Goal: Task Accomplishment & Management: Use online tool/utility

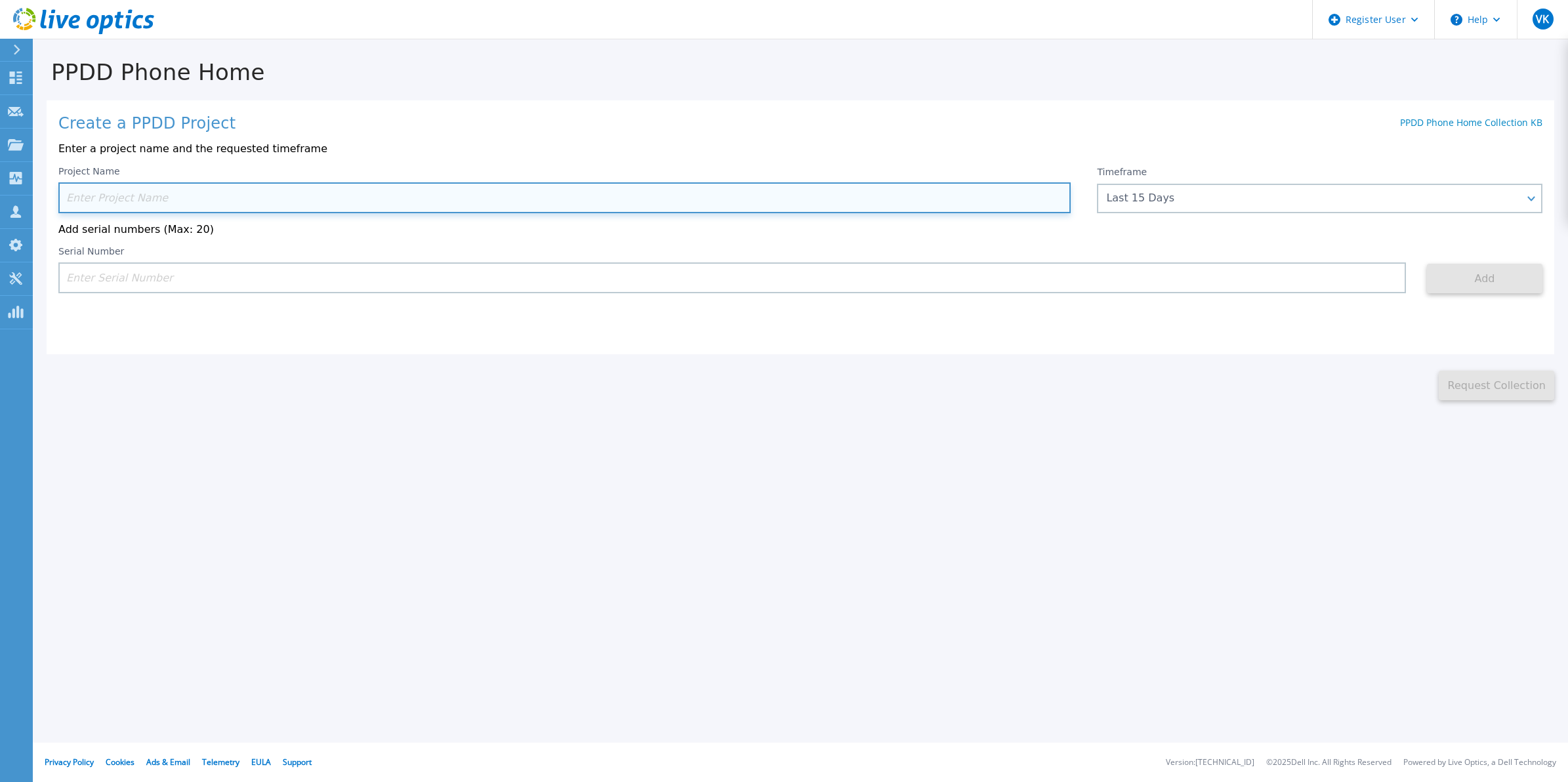
click at [198, 195] on input at bounding box center [564, 197] width 1012 height 31
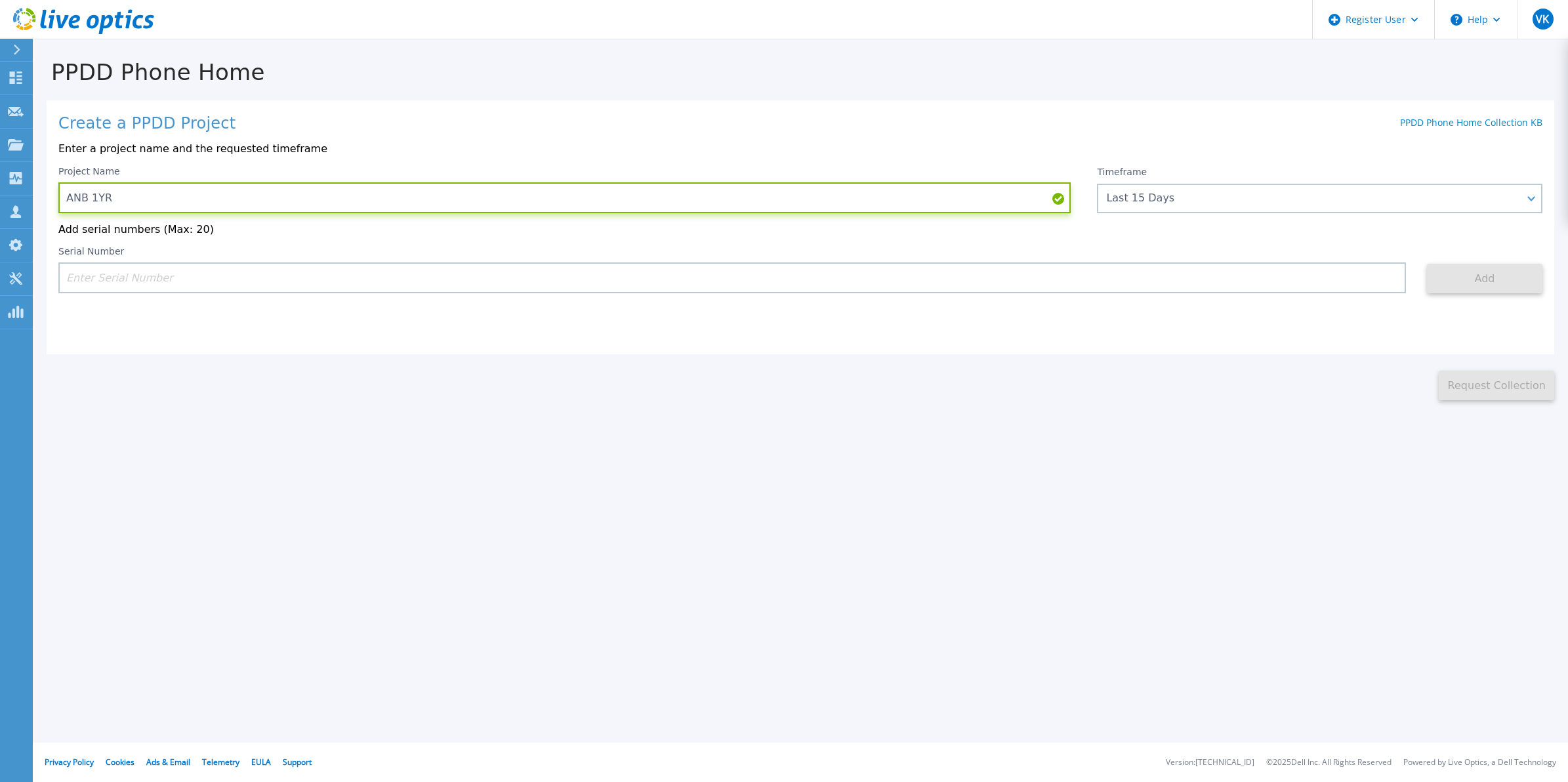
type input "ANB 1YR"
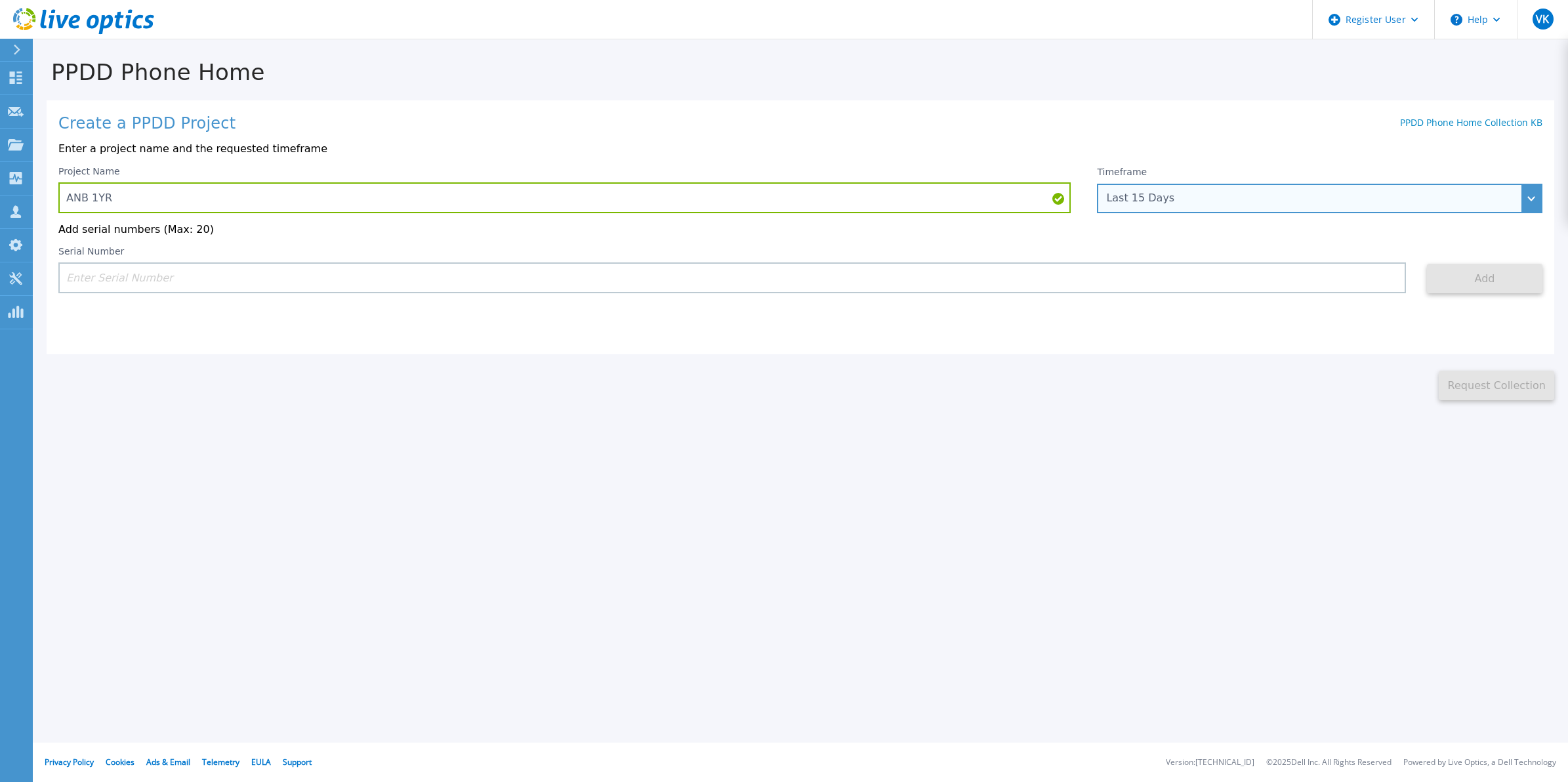
click at [1263, 202] on div "Last 15 Days" at bounding box center [1312, 197] width 413 height 12
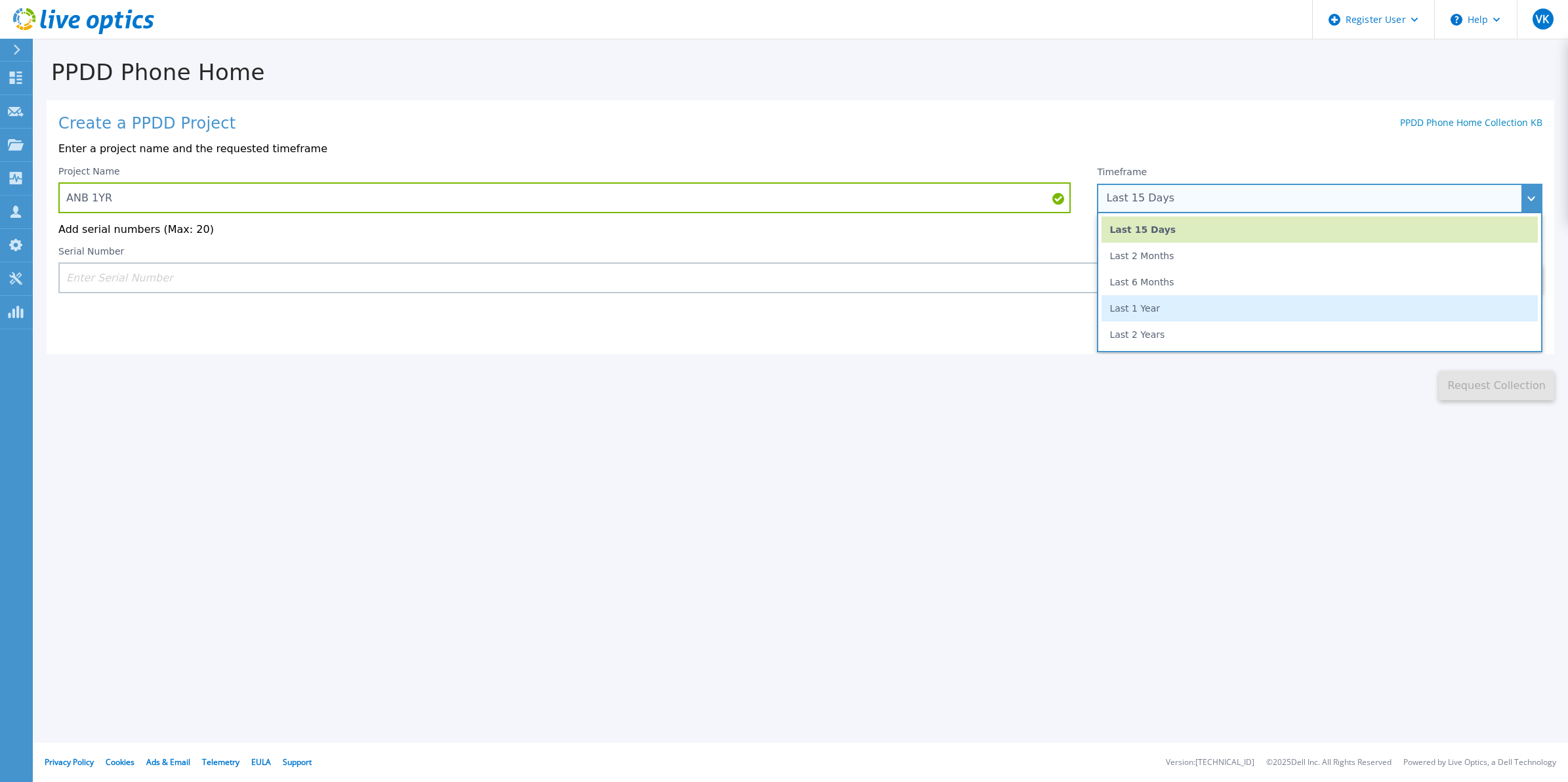
click at [1230, 307] on li "Last 1 Year" at bounding box center [1320, 308] width 436 height 26
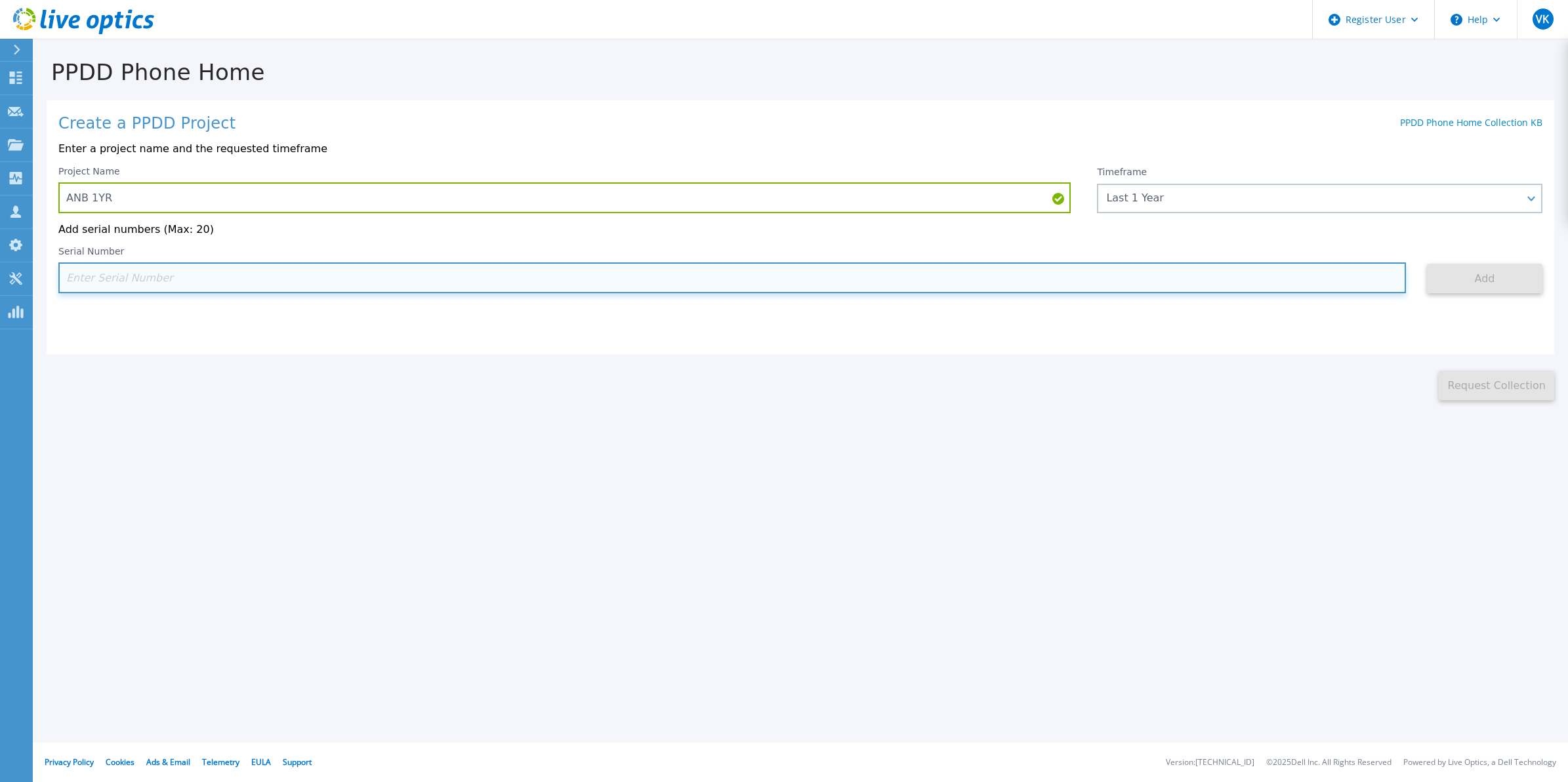
click at [496, 276] on input at bounding box center [732, 277] width 1347 height 31
paste input "APM00220821678"
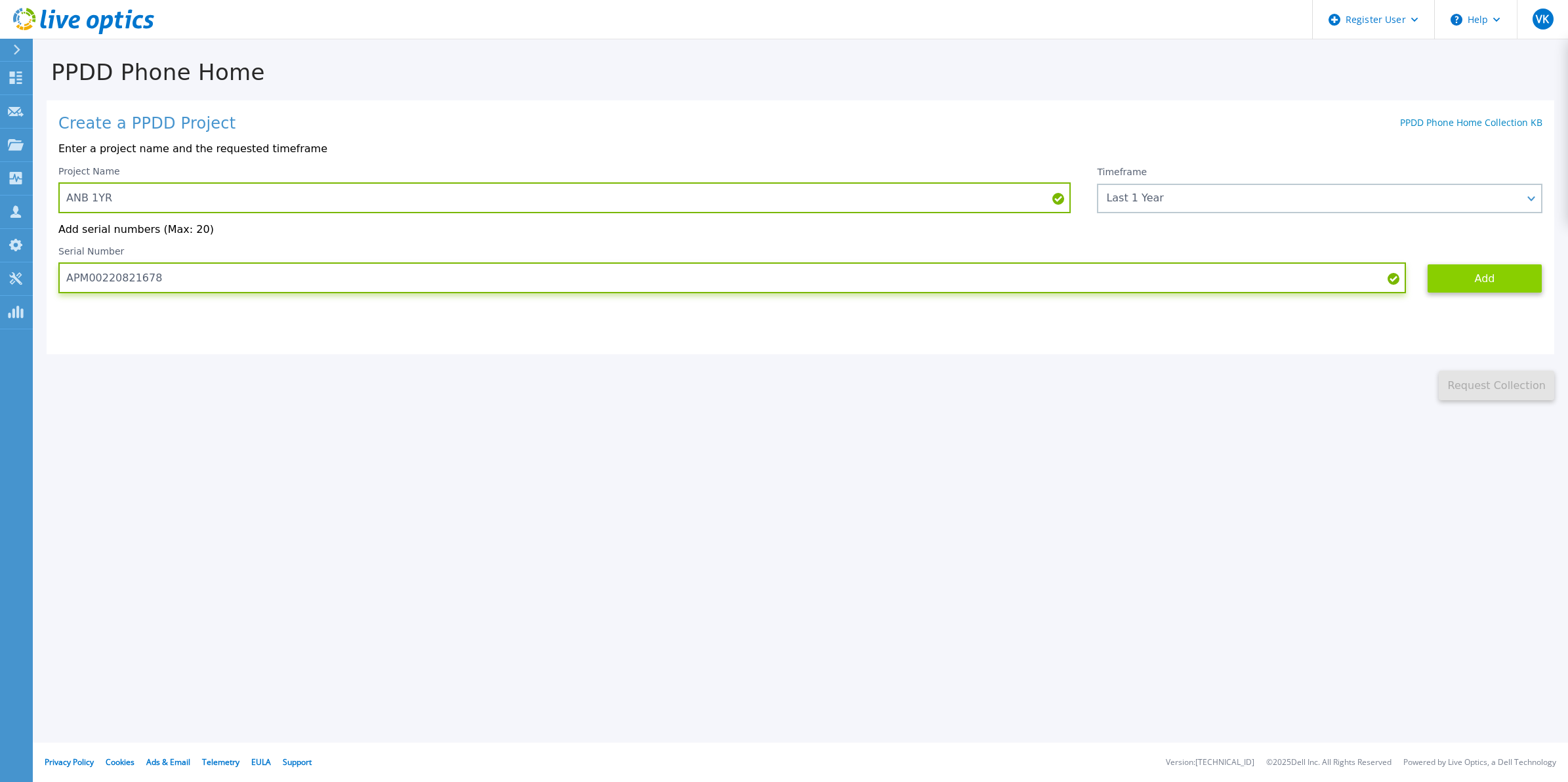
type input "APM00220821678"
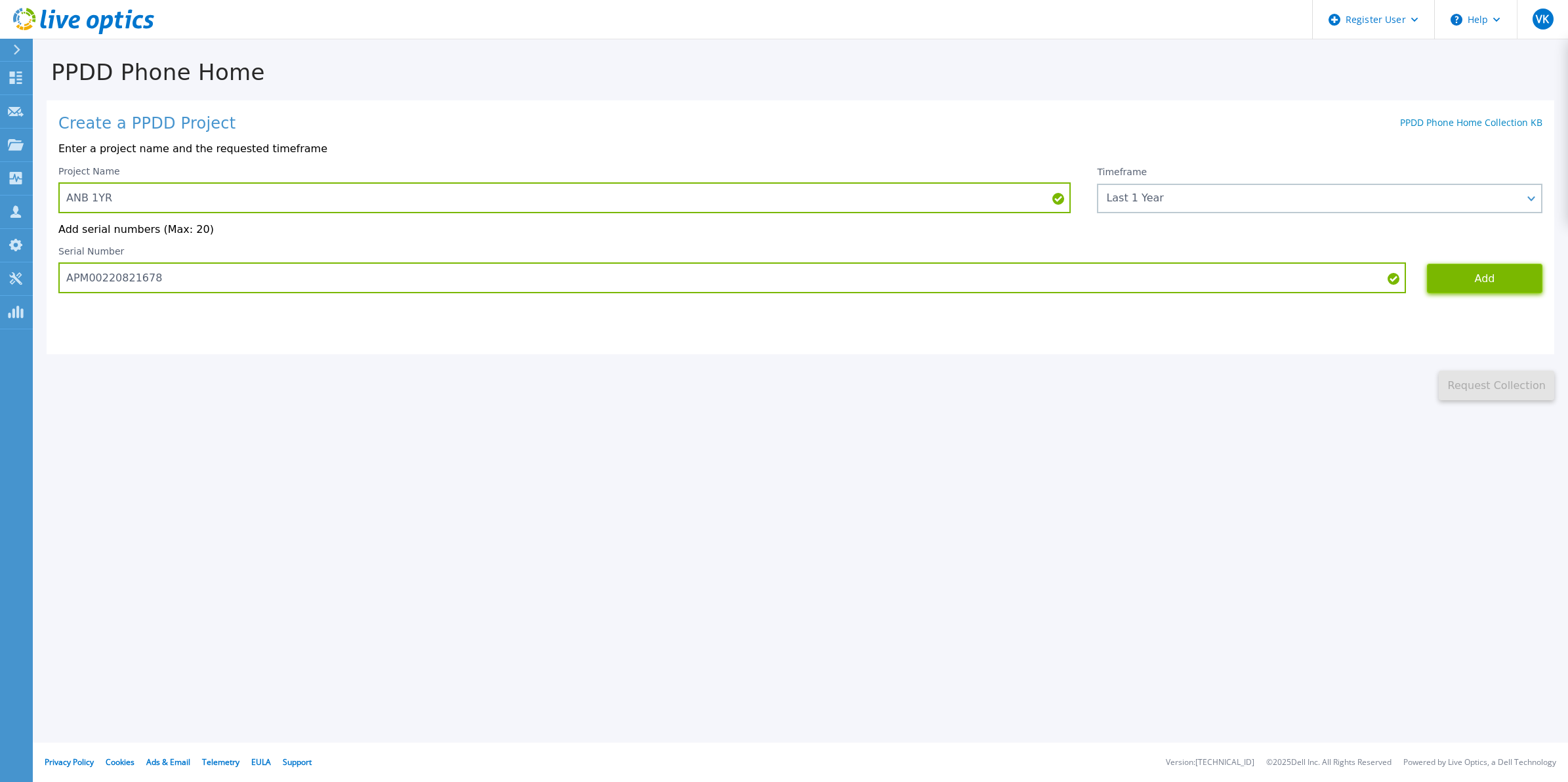
click at [1508, 266] on button "Add" at bounding box center [1484, 278] width 115 height 29
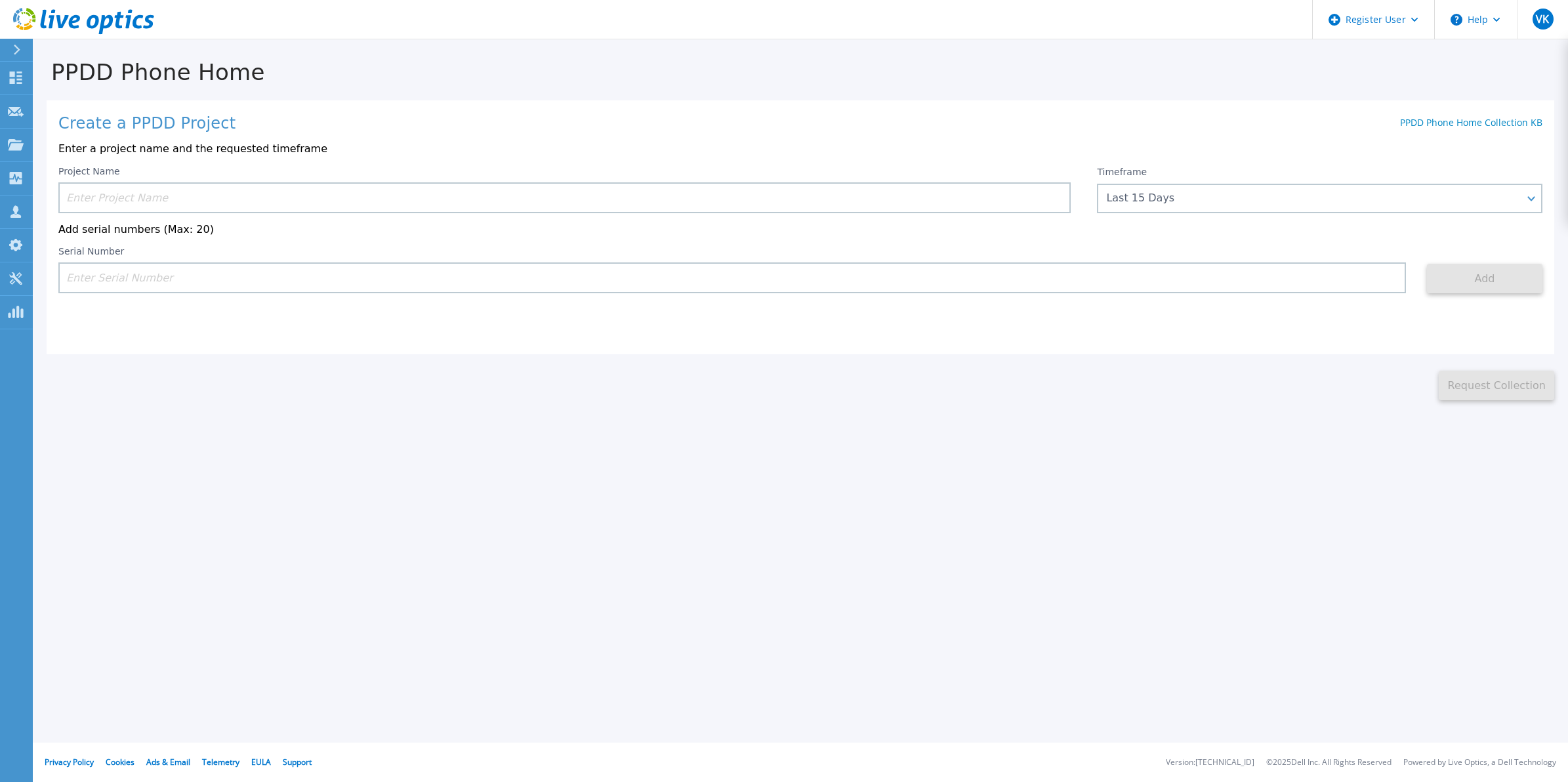
click at [384, 205] on input at bounding box center [564, 197] width 1012 height 31
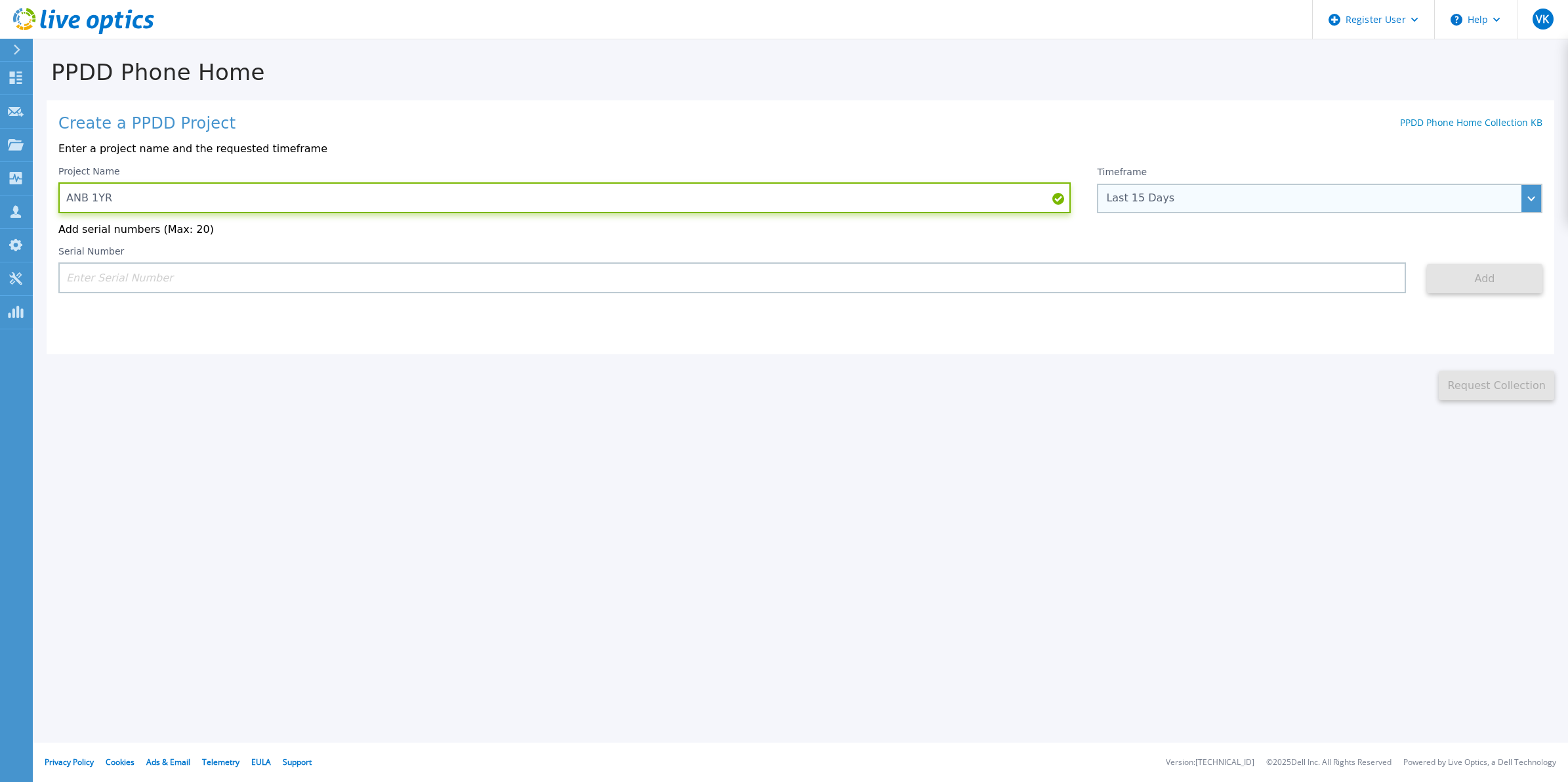
type input "ANB 1YR"
click at [1178, 188] on div "Last 15 Days" at bounding box center [1319, 198] width 445 height 29
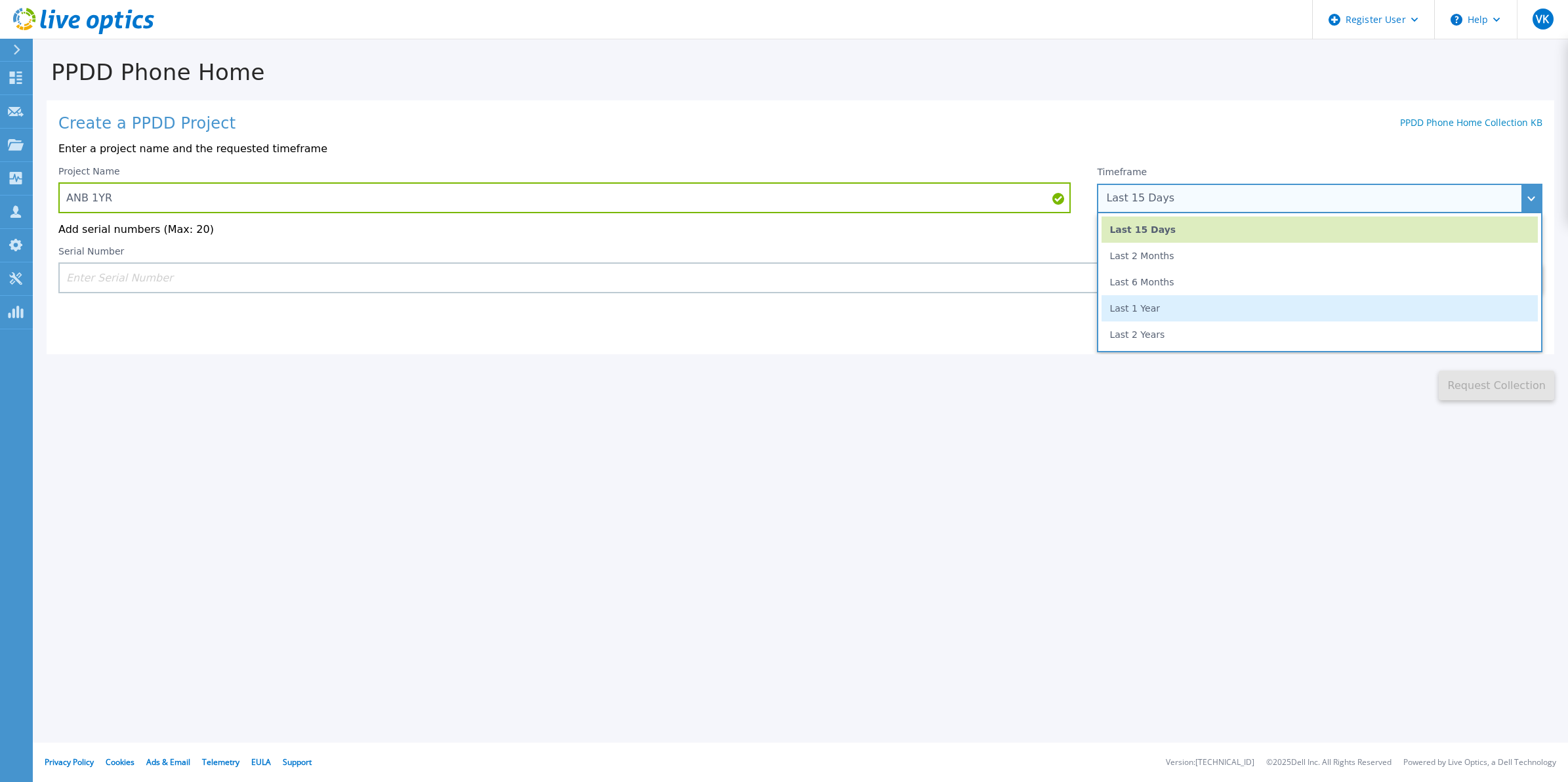
click at [1159, 312] on li "Last 1 Year" at bounding box center [1320, 308] width 436 height 26
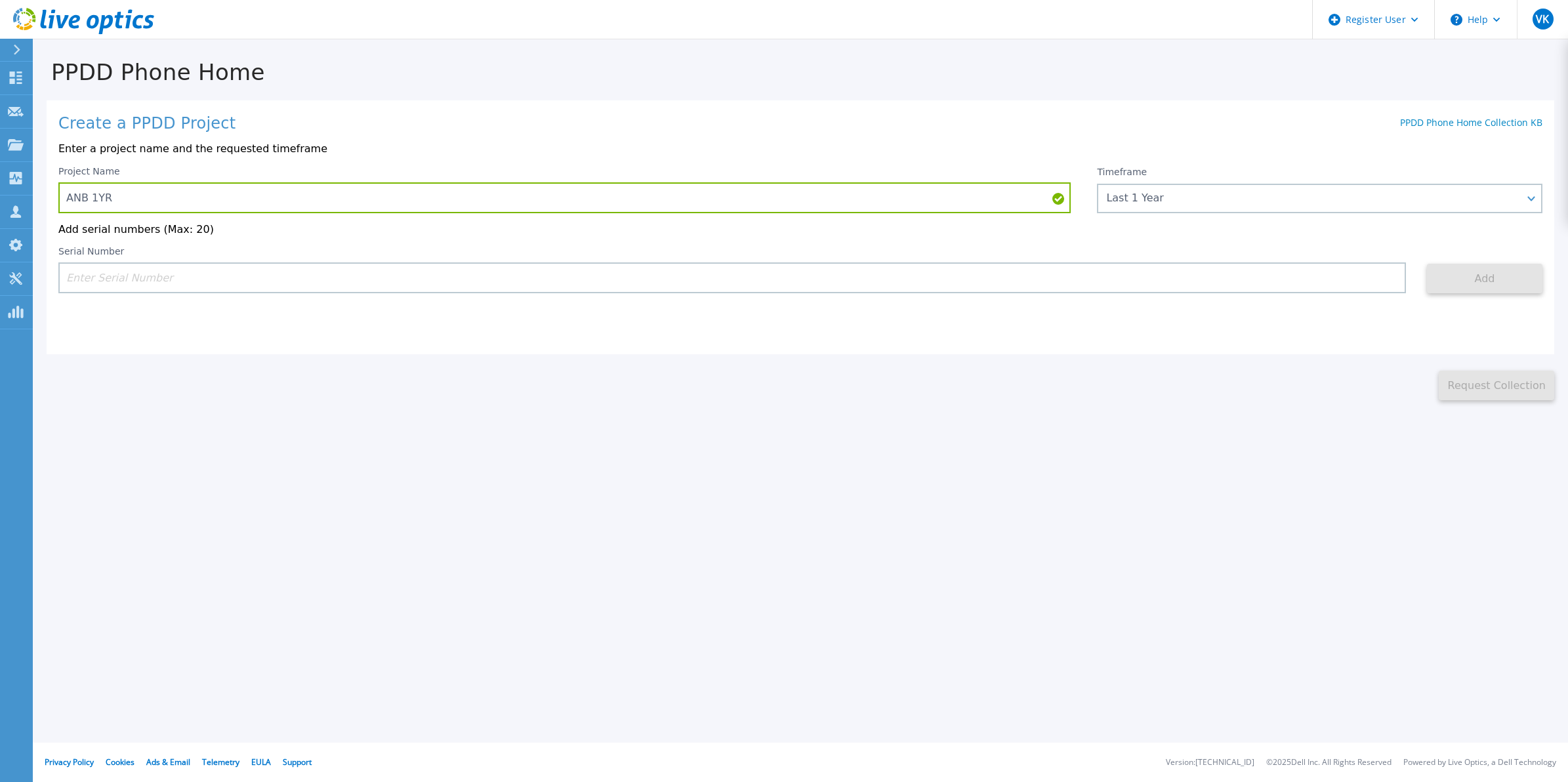
click at [825, 290] on input at bounding box center [732, 277] width 1347 height 31
paste input "APM00220815750"
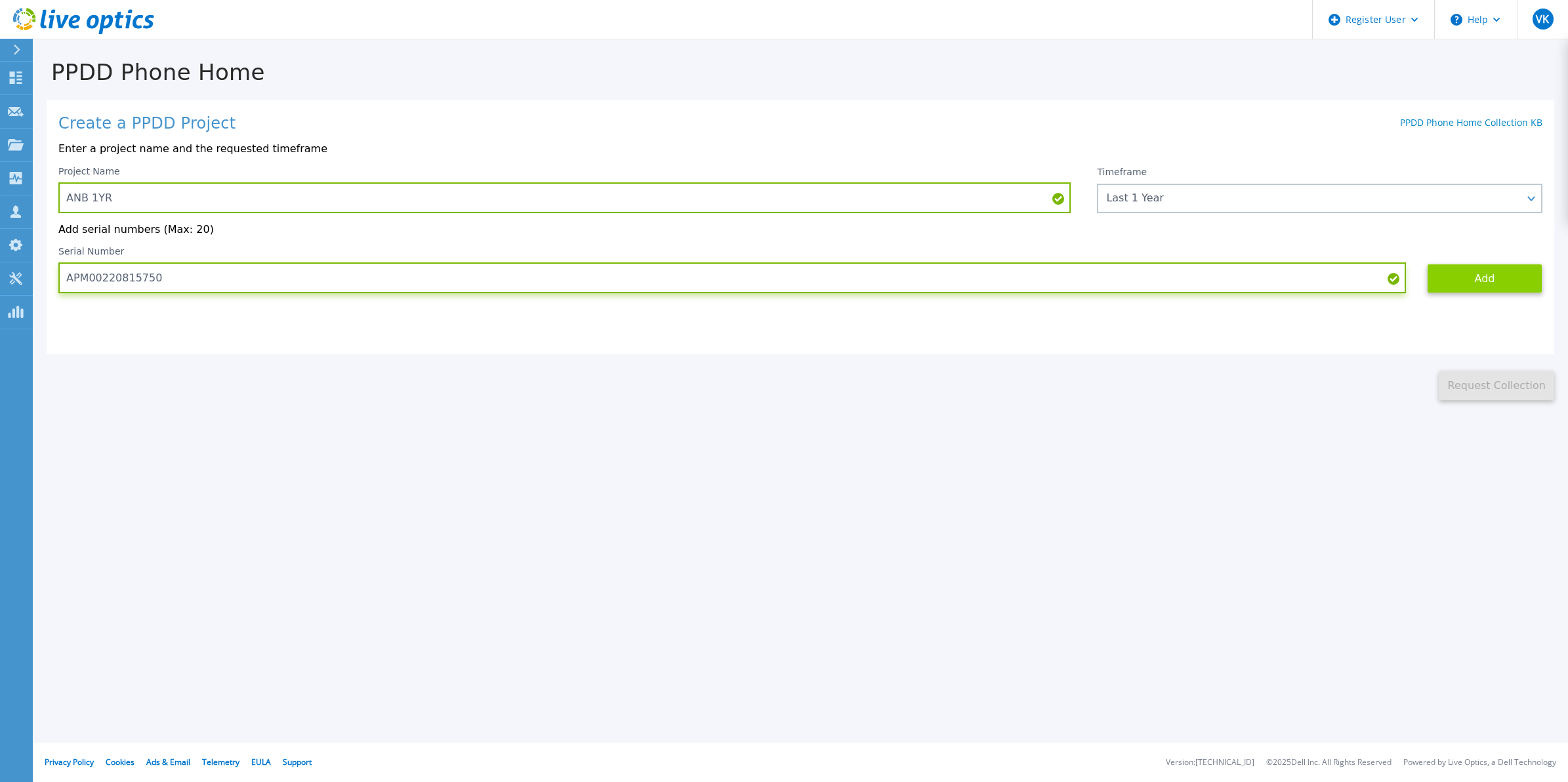
type input "APM00220815750"
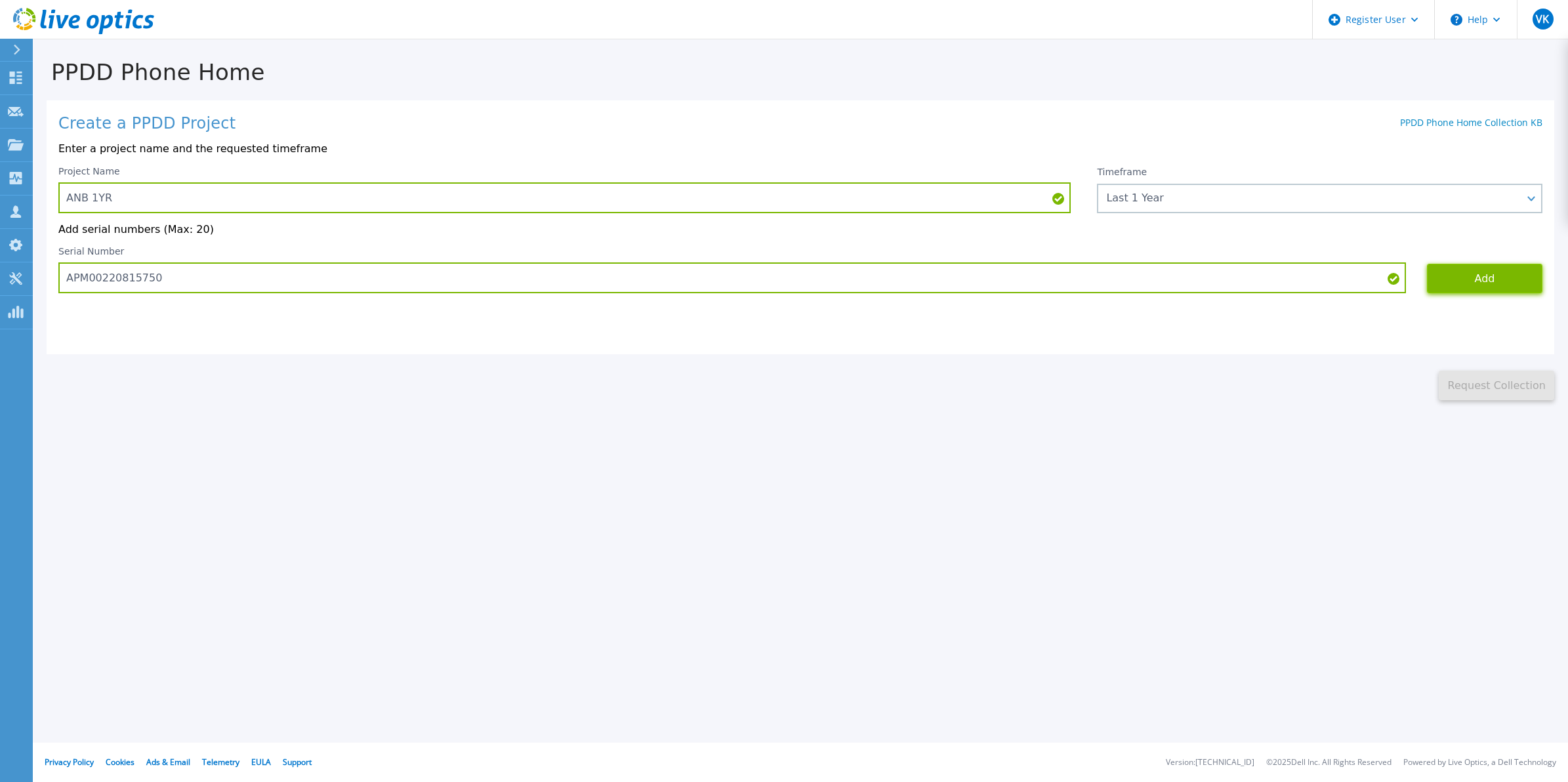
click at [1488, 283] on button "Add" at bounding box center [1484, 278] width 115 height 29
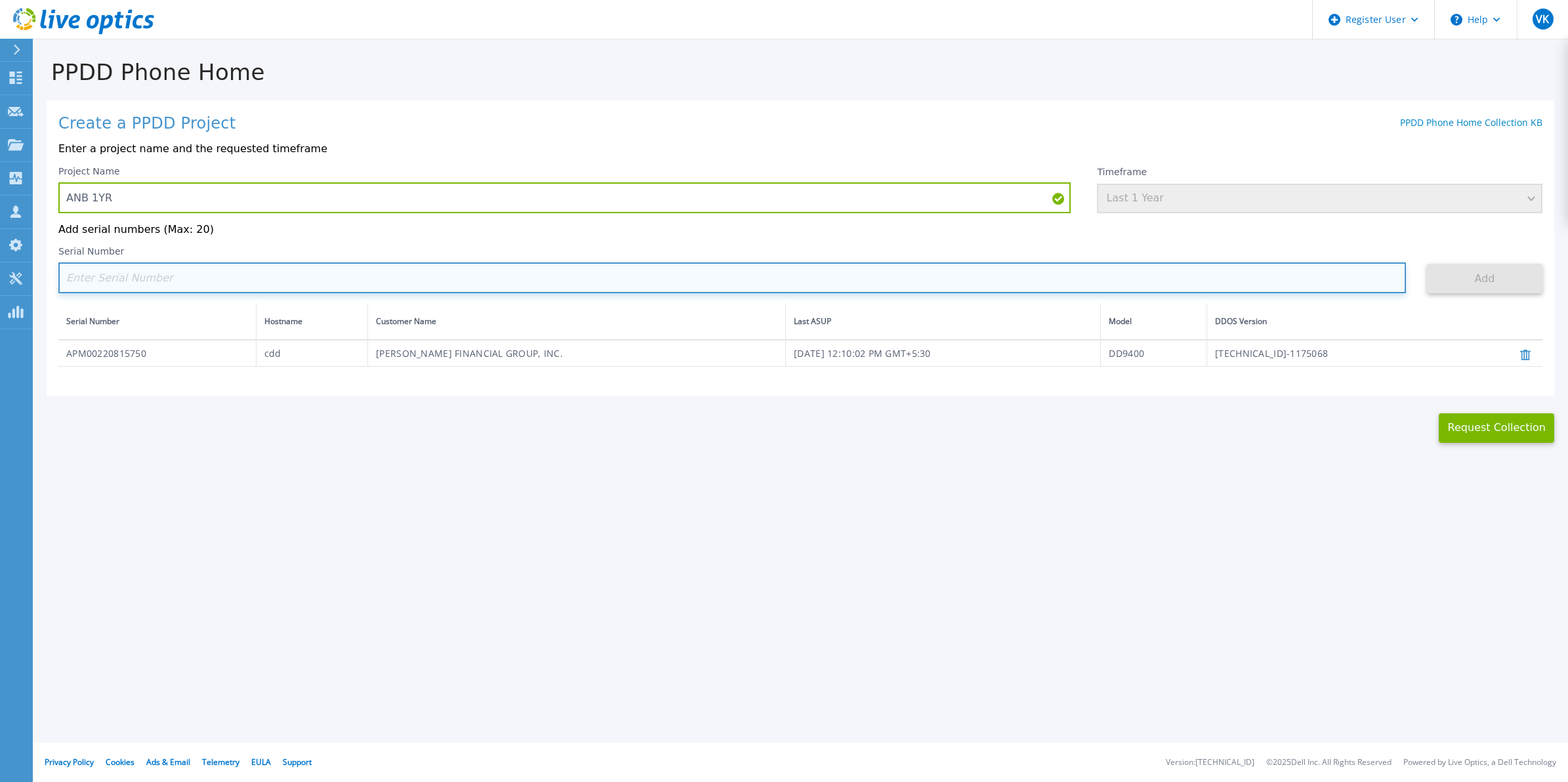
click at [192, 266] on input at bounding box center [732, 277] width 1347 height 31
paste input "APM00220821678"
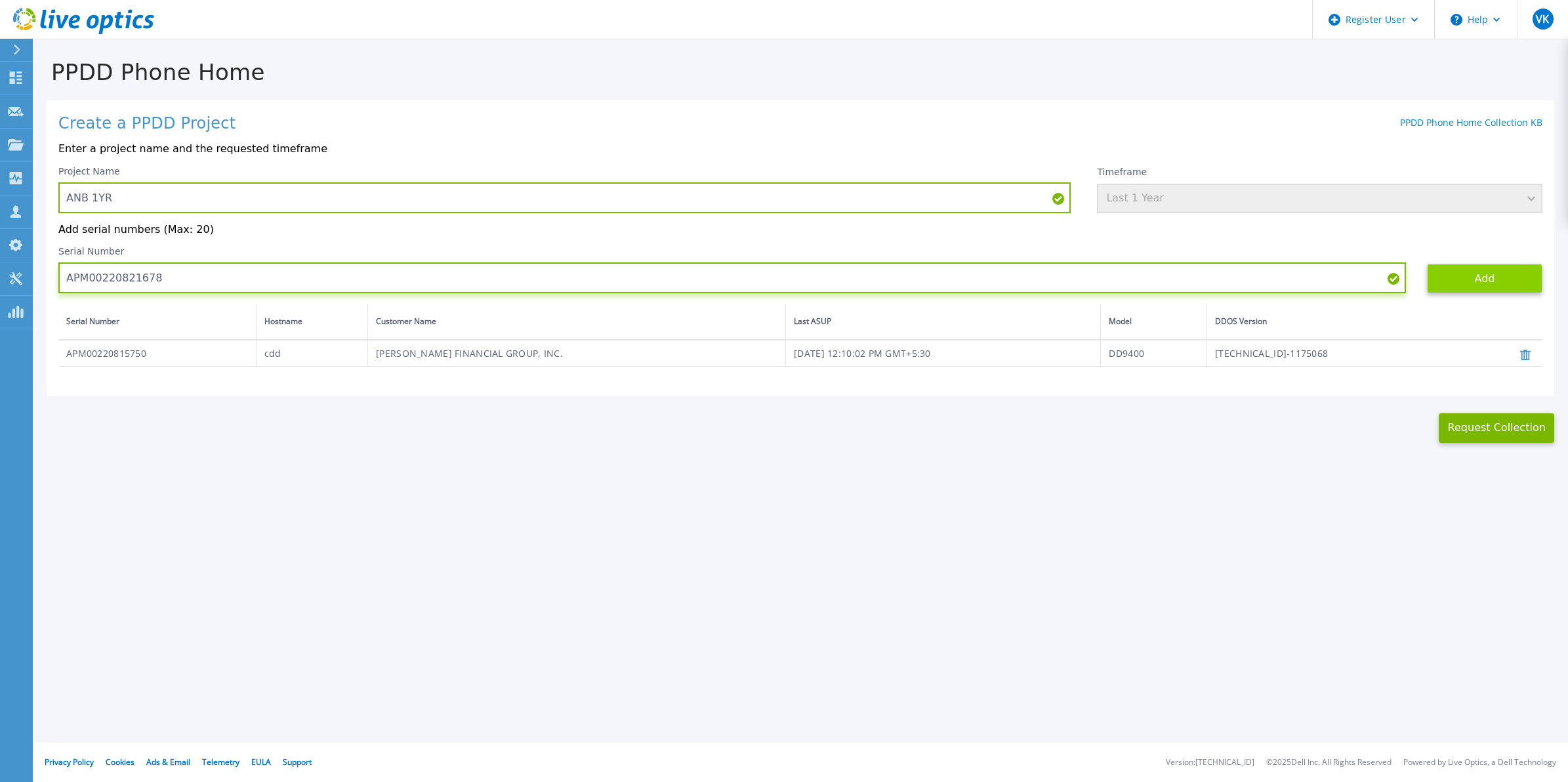
type input "APM00220821678"
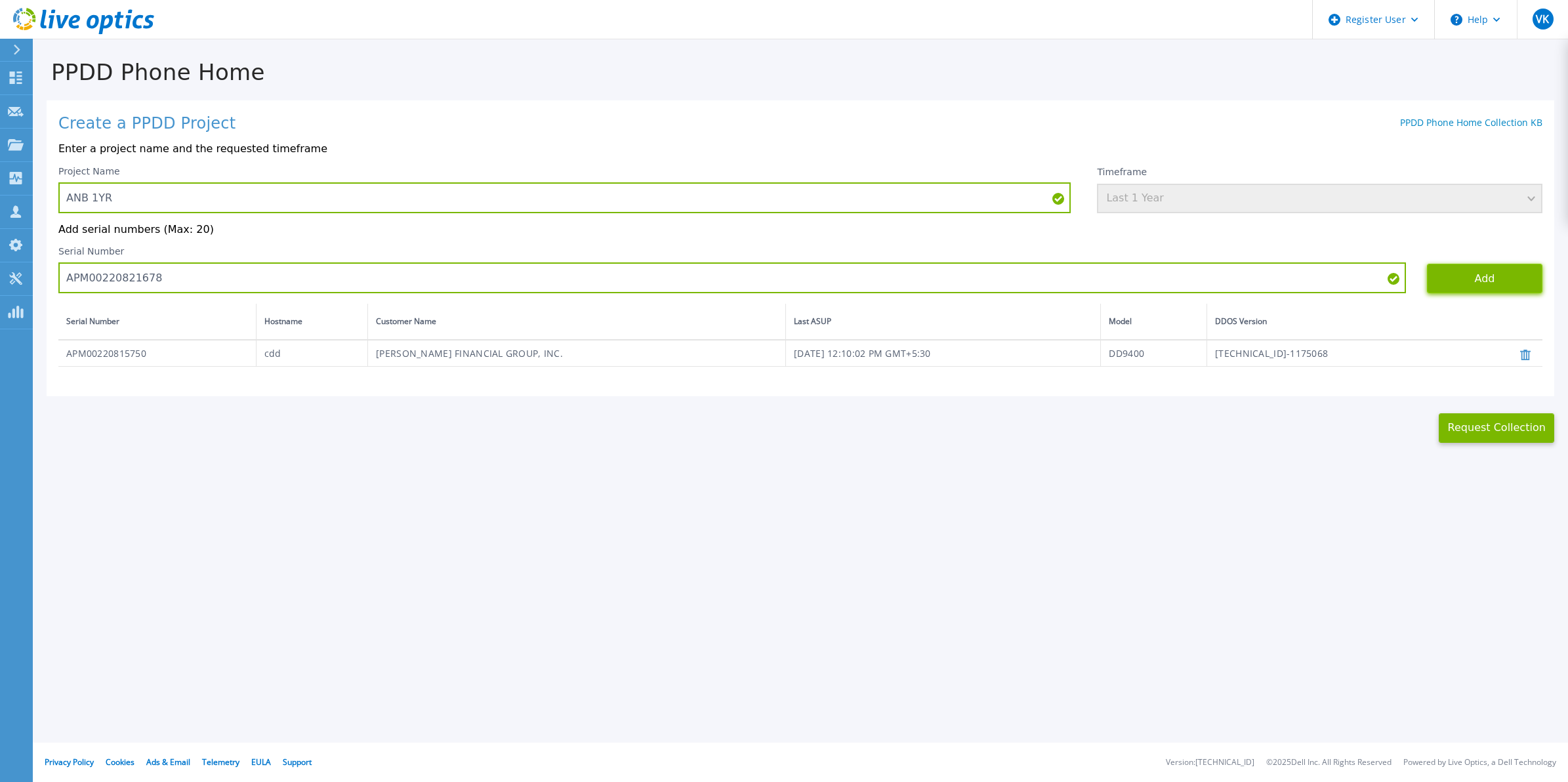
click at [1471, 283] on button "Add" at bounding box center [1484, 278] width 115 height 29
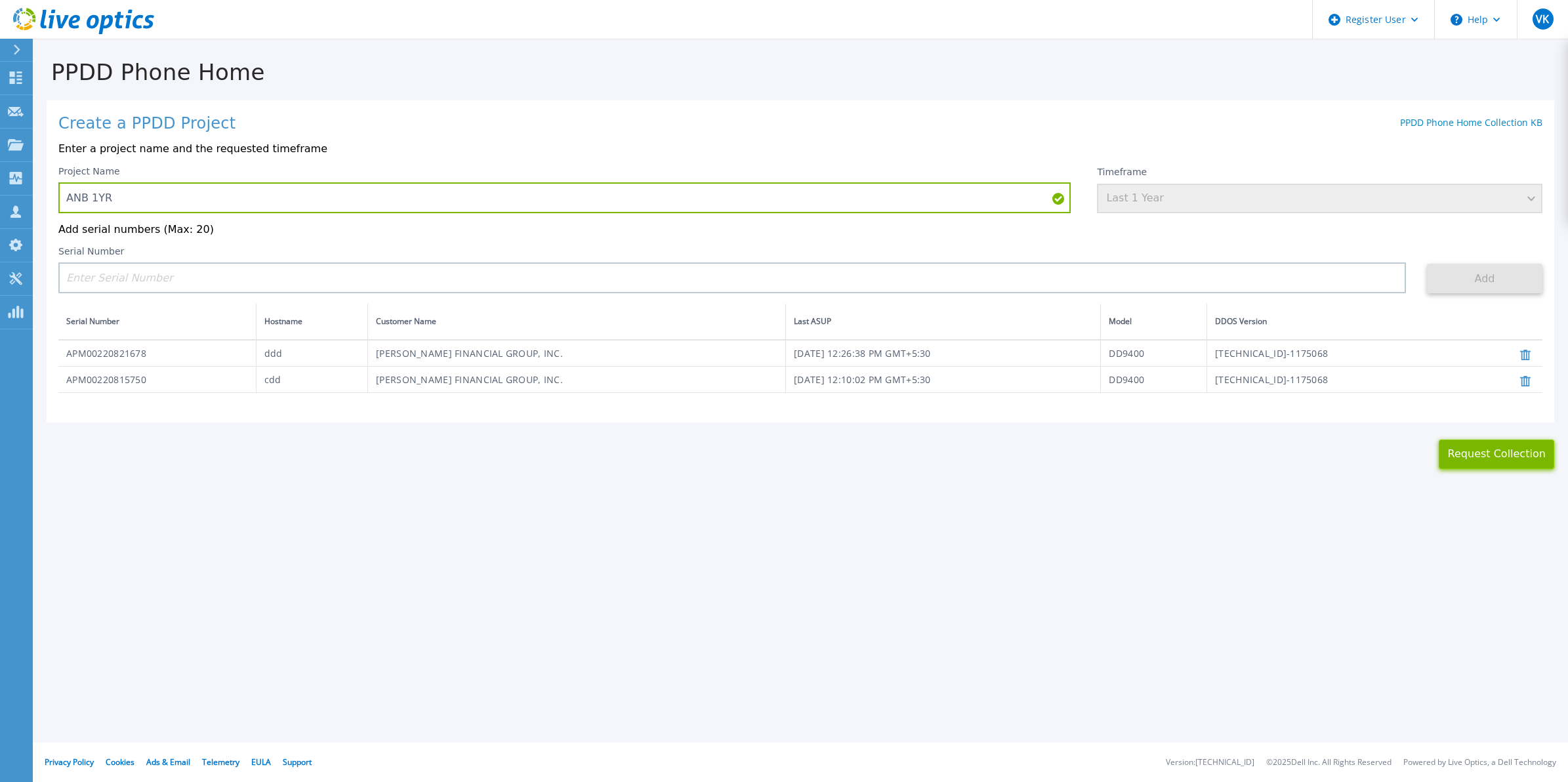
click at [1497, 464] on button "Request Collection" at bounding box center [1496, 454] width 115 height 29
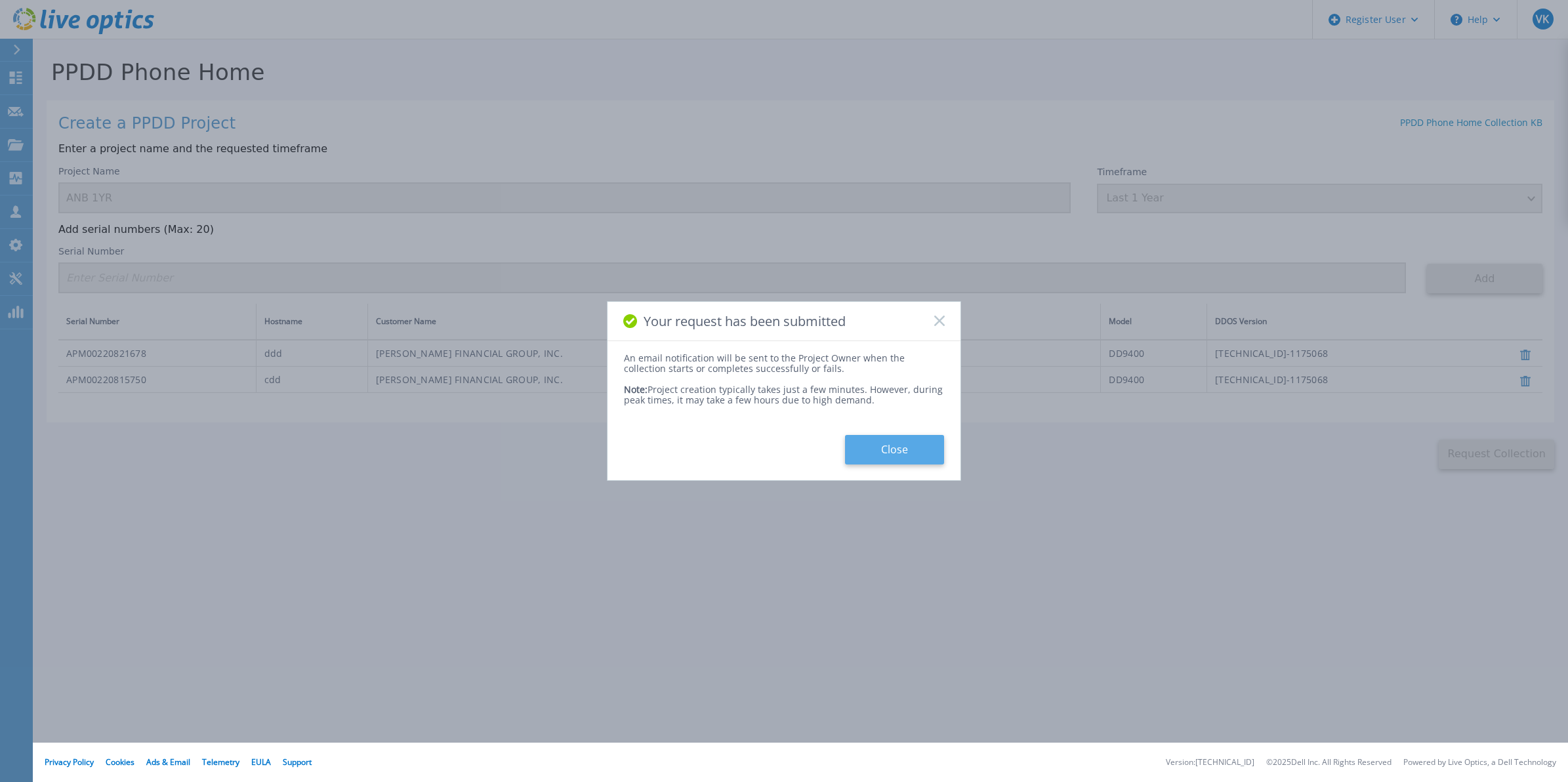
click at [894, 452] on button "Close" at bounding box center [894, 449] width 99 height 29
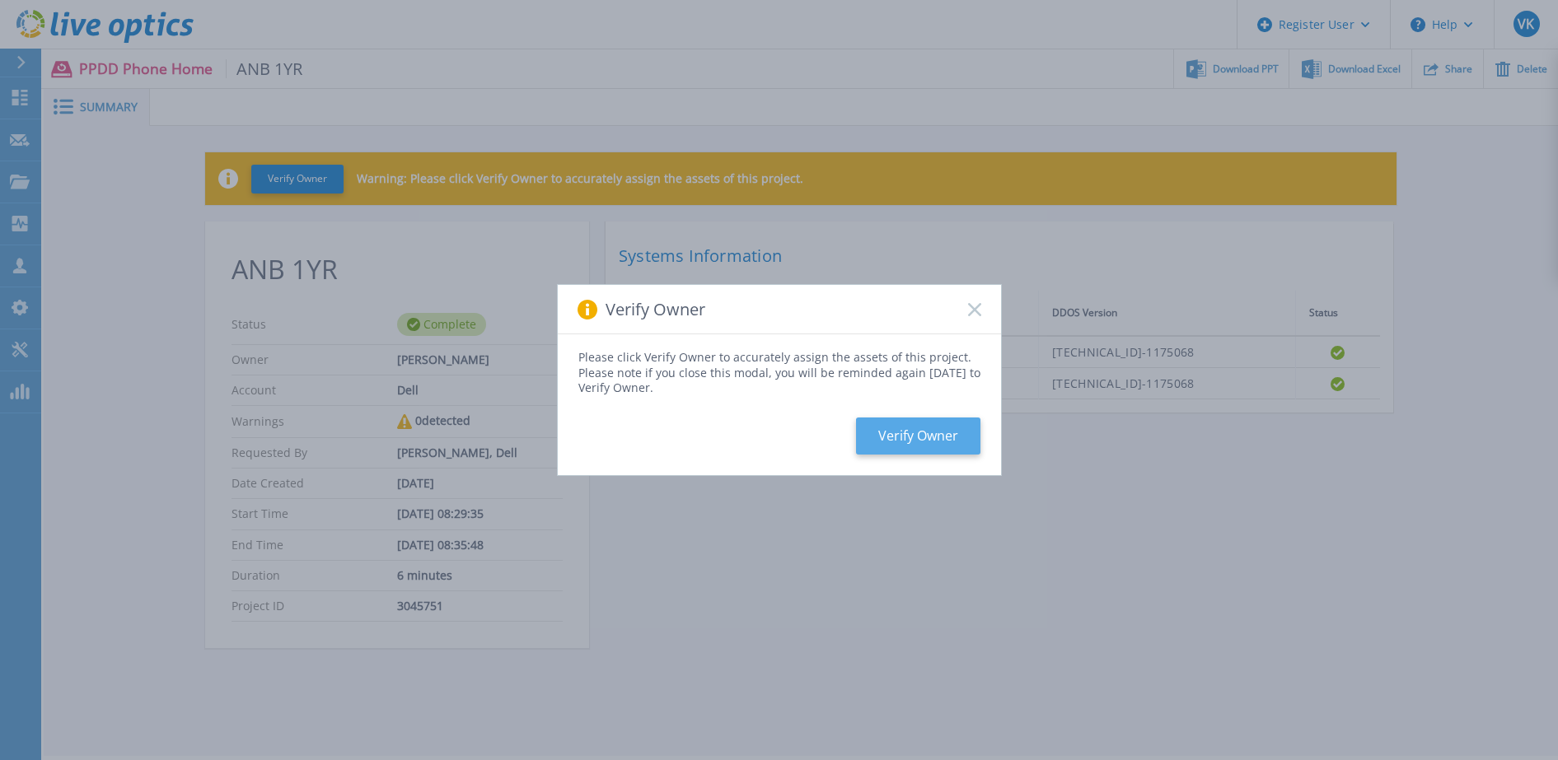
click at [947, 426] on button "Verify Owner" at bounding box center [918, 436] width 124 height 37
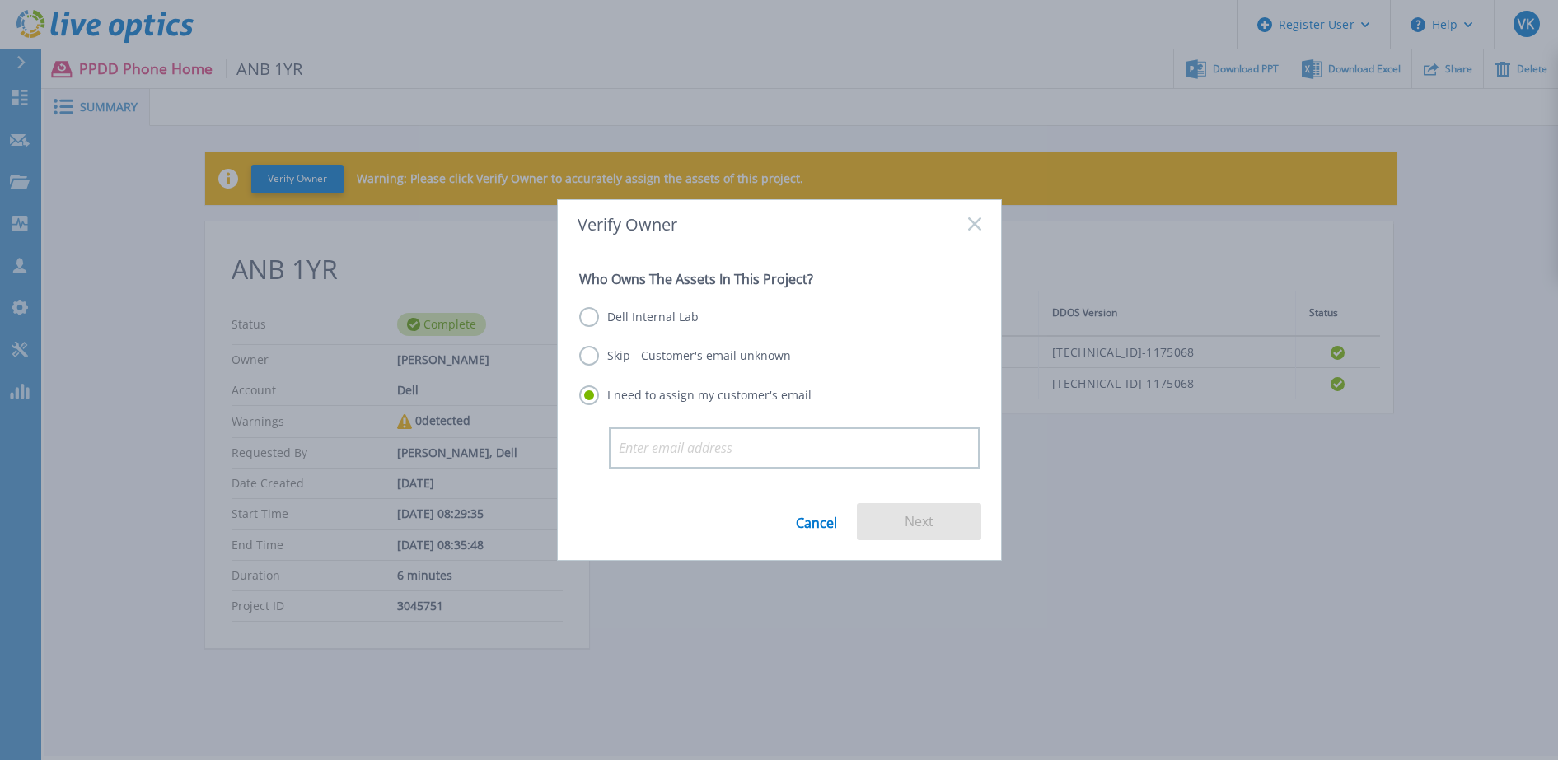
click at [683, 351] on label "Skip - Customer's email unknown" at bounding box center [685, 356] width 212 height 20
click at [0, 0] on input "Skip - Customer's email unknown" at bounding box center [0, 0] width 0 height 0
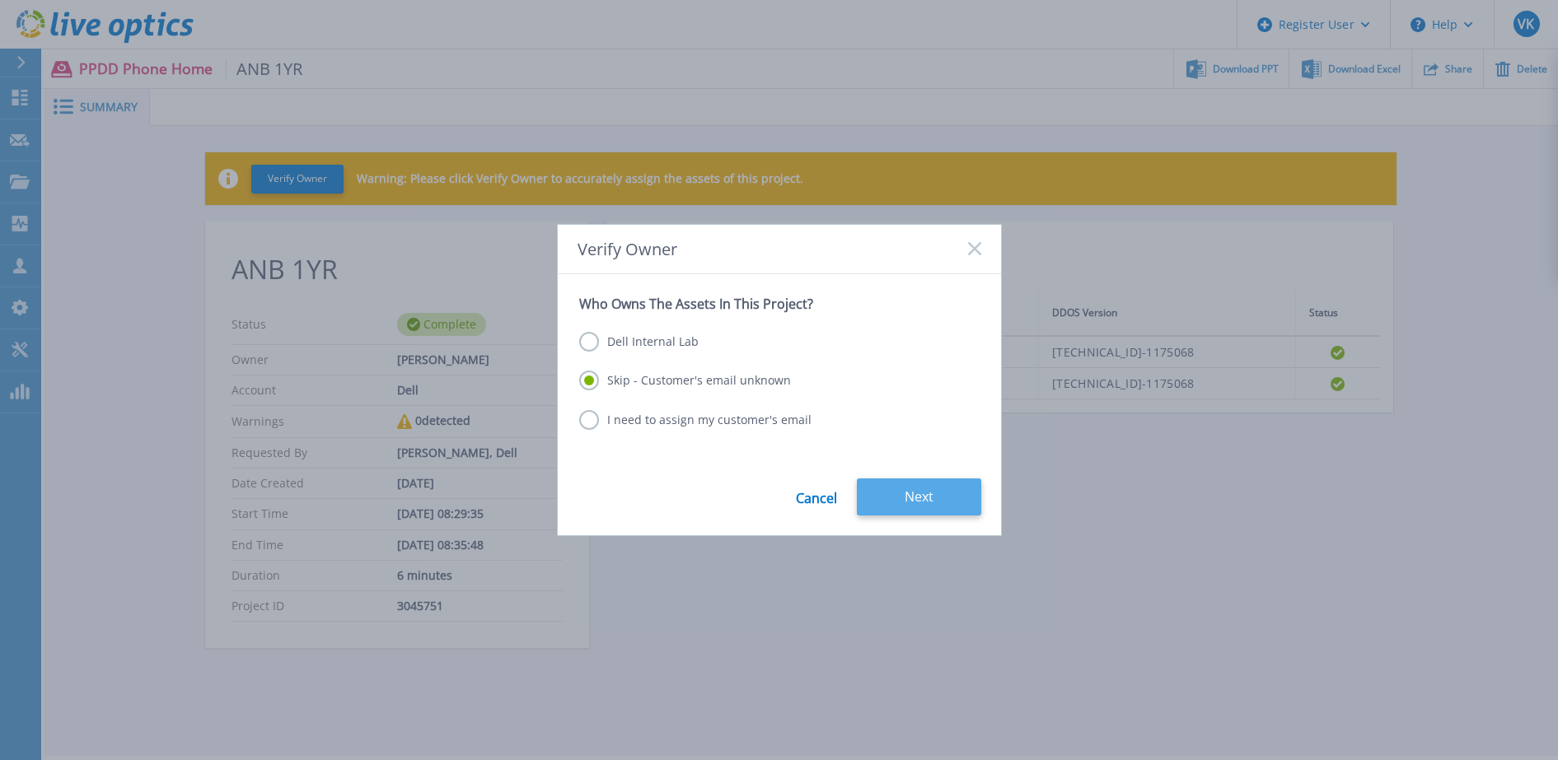
click at [908, 488] on button "Next" at bounding box center [919, 497] width 124 height 37
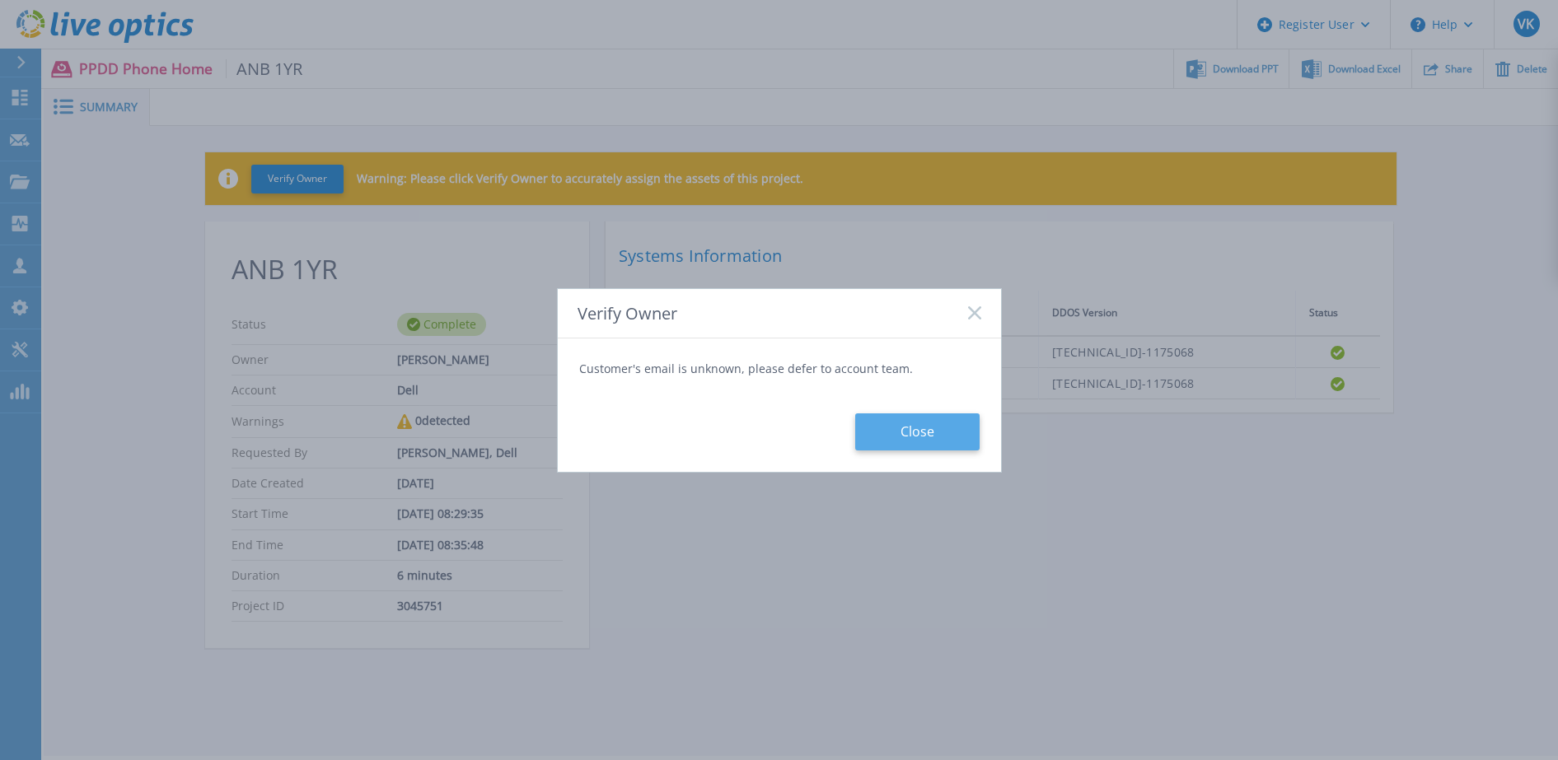
click at [930, 432] on button "Close" at bounding box center [917, 431] width 124 height 37
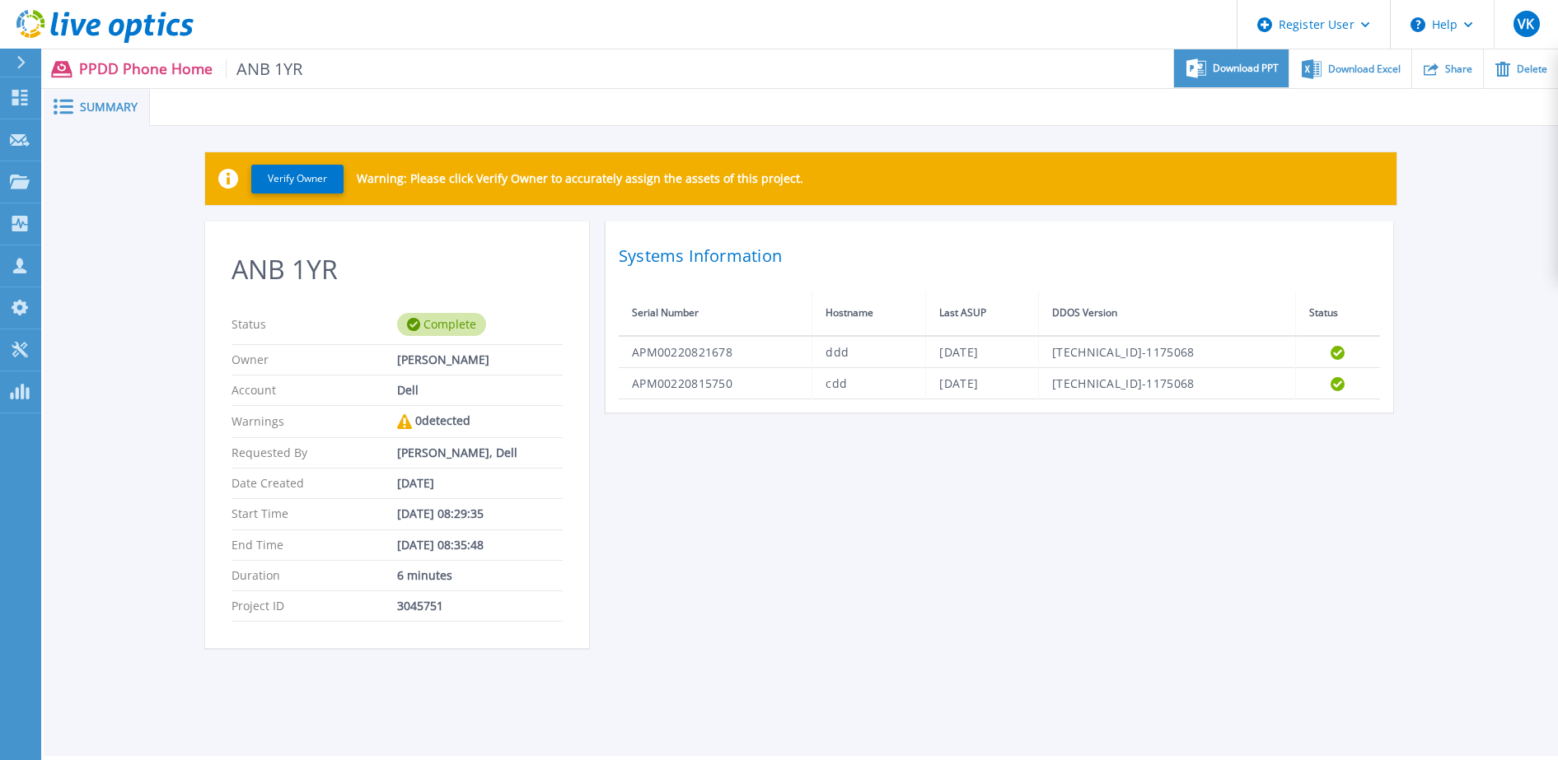
click at [1242, 79] on div "Download PPT" at bounding box center [1231, 68] width 114 height 39
